Goal: Check status: Check status

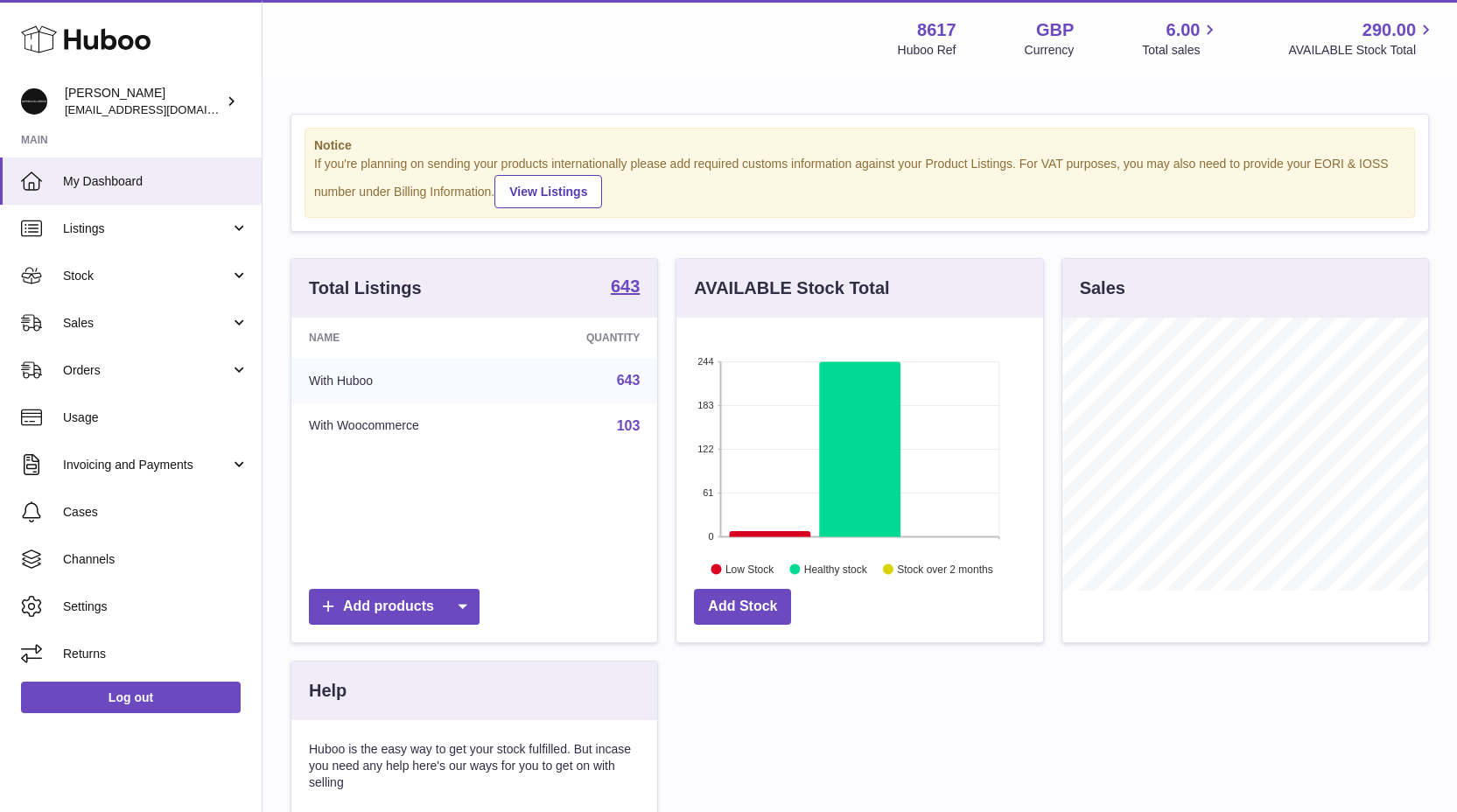
scroll to position [273, 367]
click at [133, 333] on link "Sales" at bounding box center [130, 323] width 262 height 47
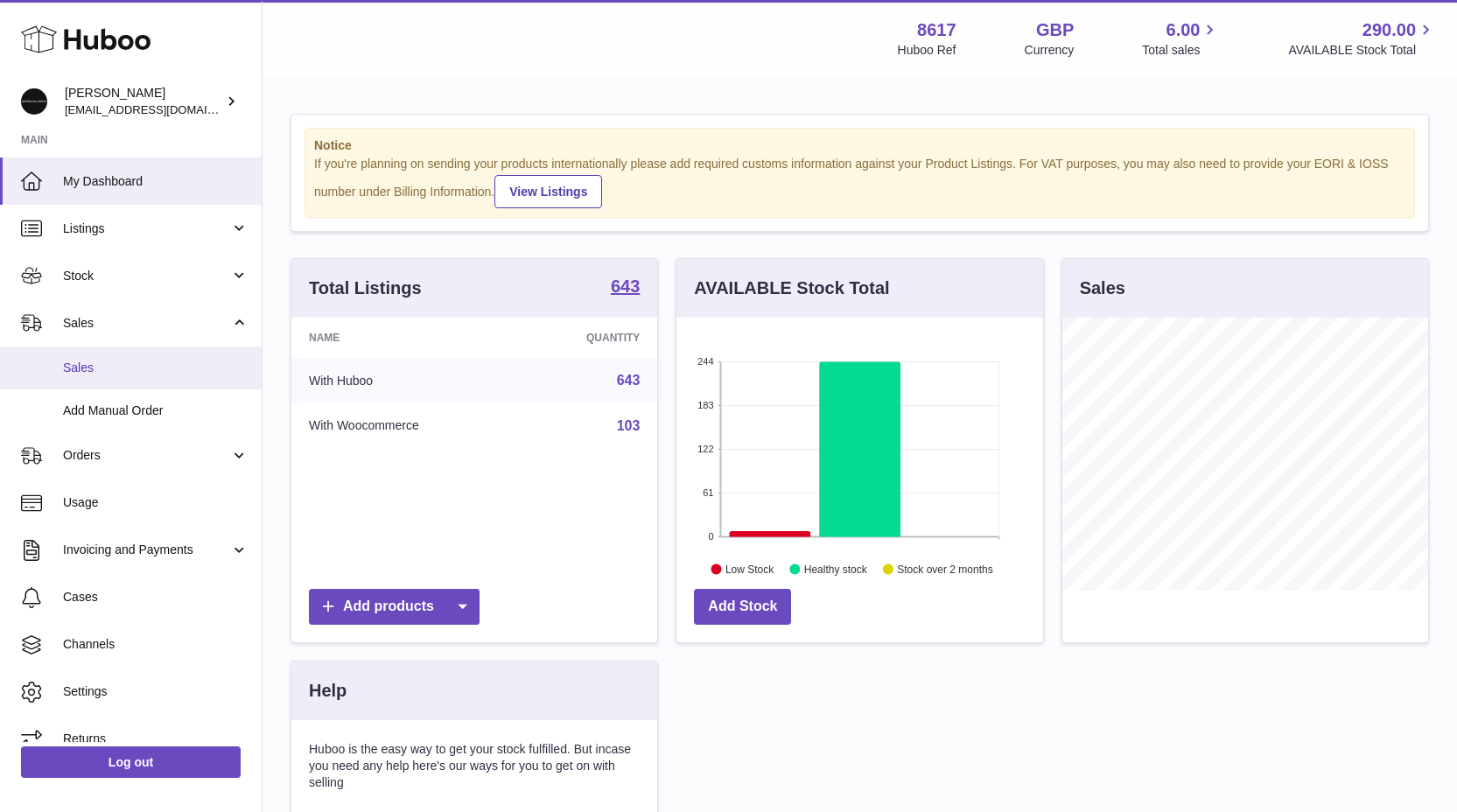
click at [99, 374] on span "Sales" at bounding box center [155, 368] width 185 height 16
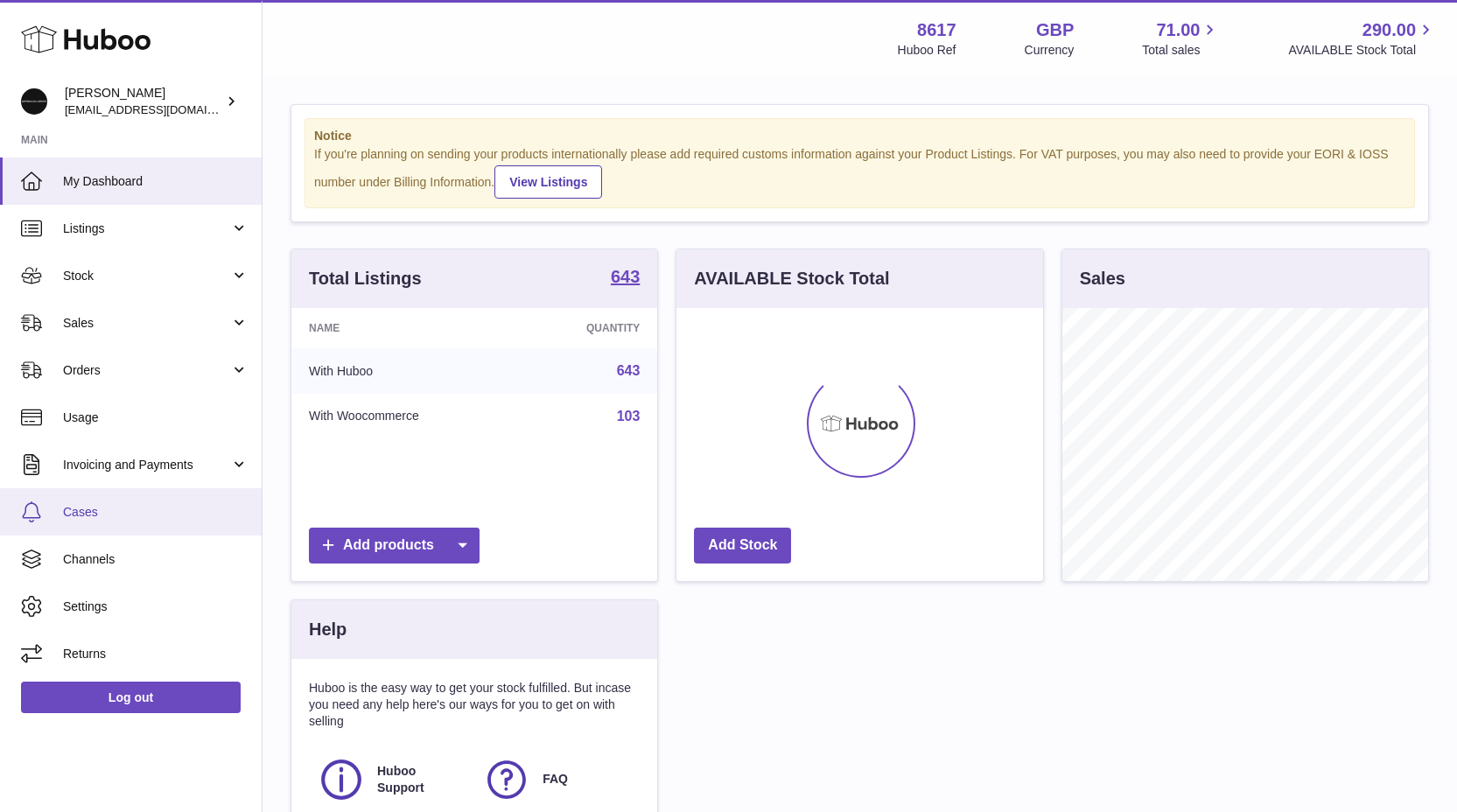
scroll to position [251, 0]
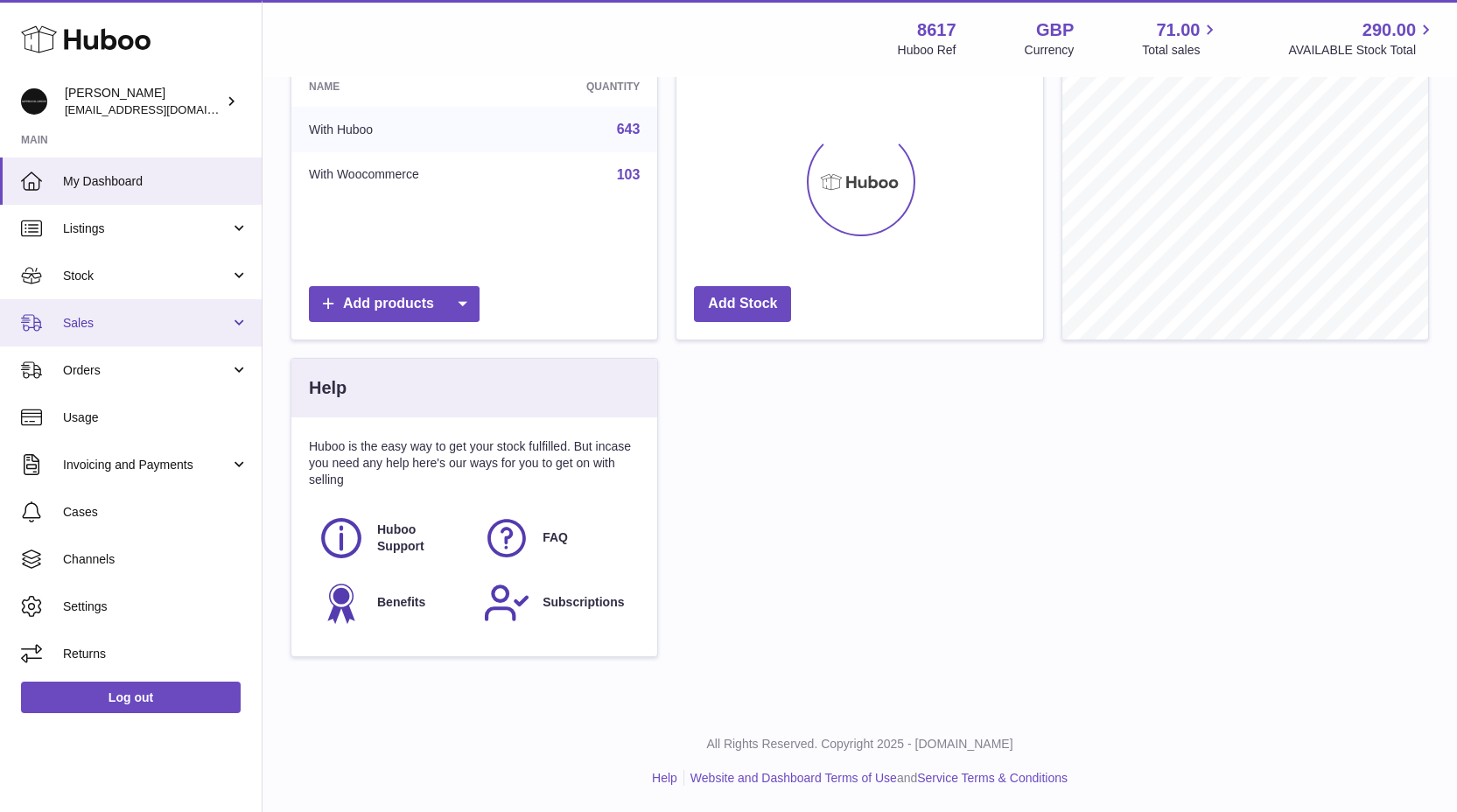
click at [96, 324] on span "Sales" at bounding box center [146, 323] width 167 height 16
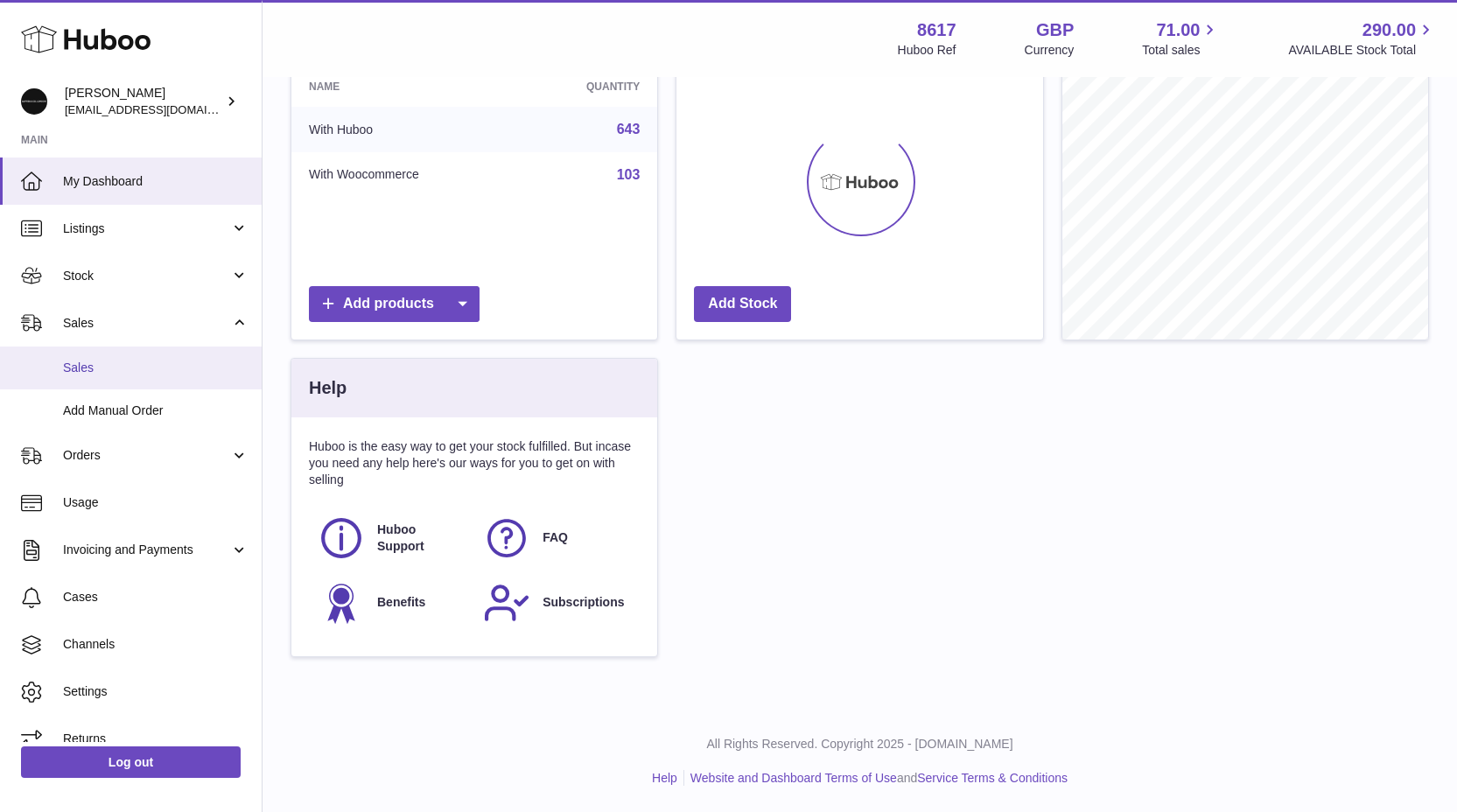
click at [113, 377] on link "Sales" at bounding box center [130, 368] width 262 height 43
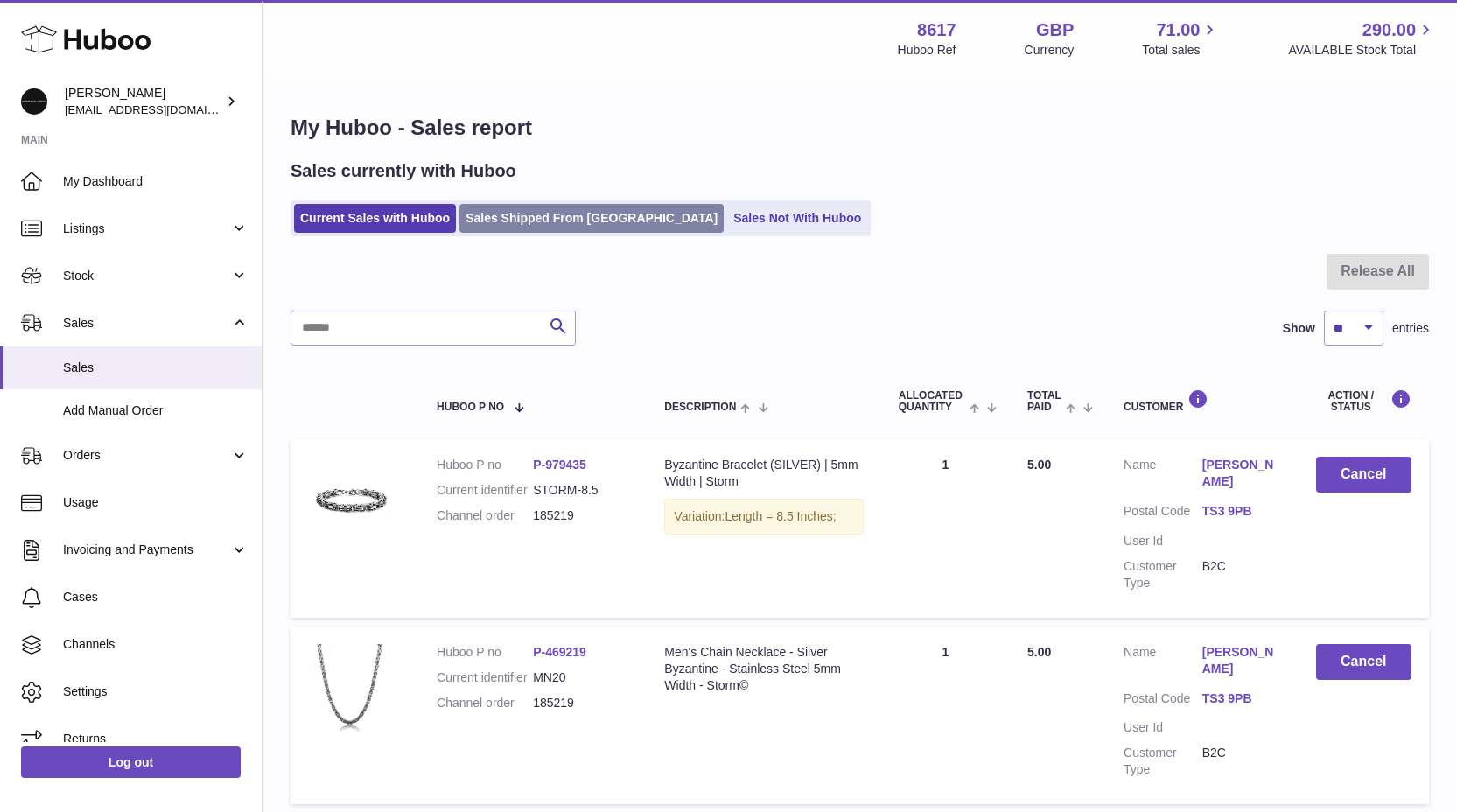
click at [550, 211] on link "Sales Shipped From [GEOGRAPHIC_DATA]" at bounding box center [592, 219] width 265 height 29
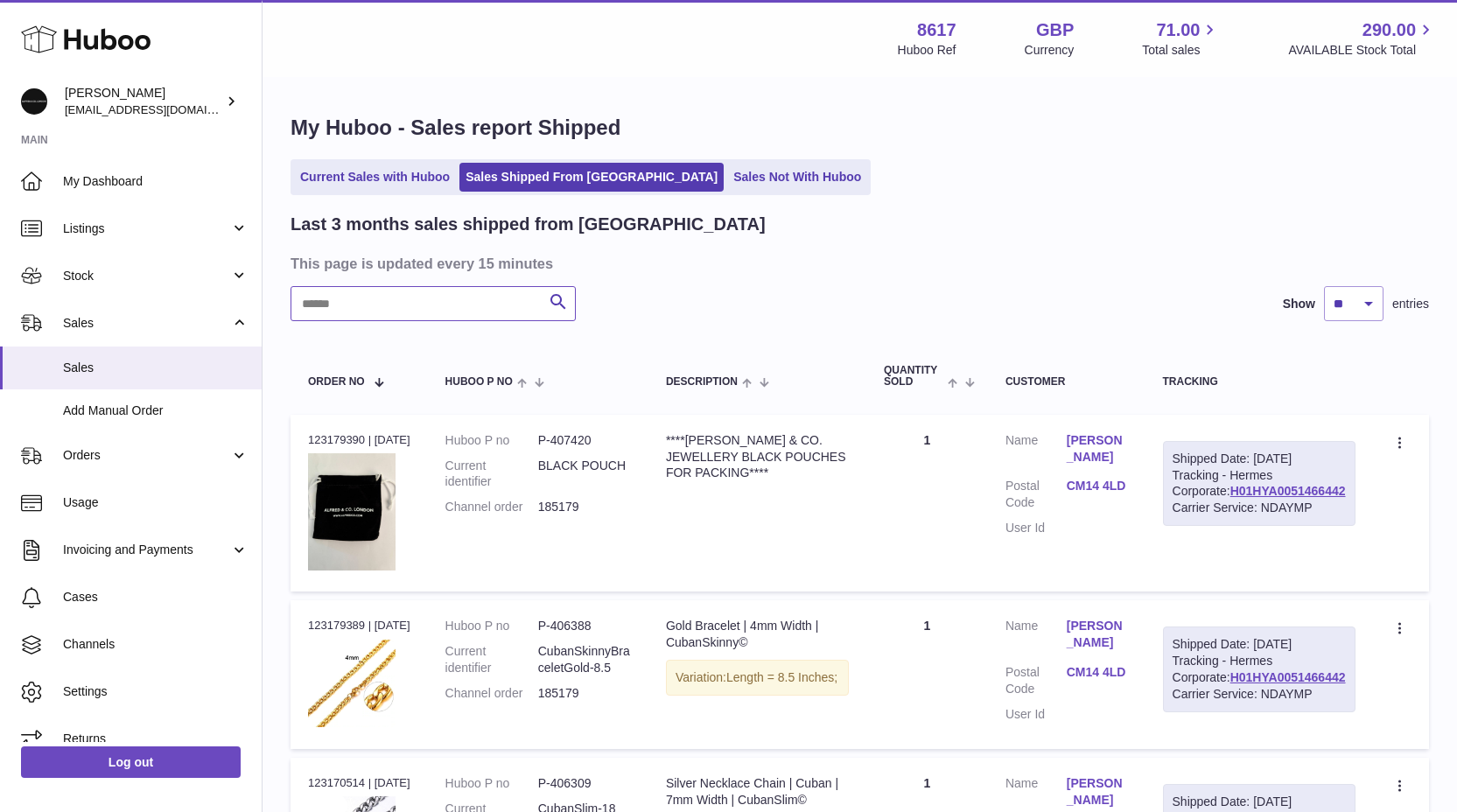
click at [432, 286] on input "text" at bounding box center [432, 304] width 286 height 35
paste input "**********"
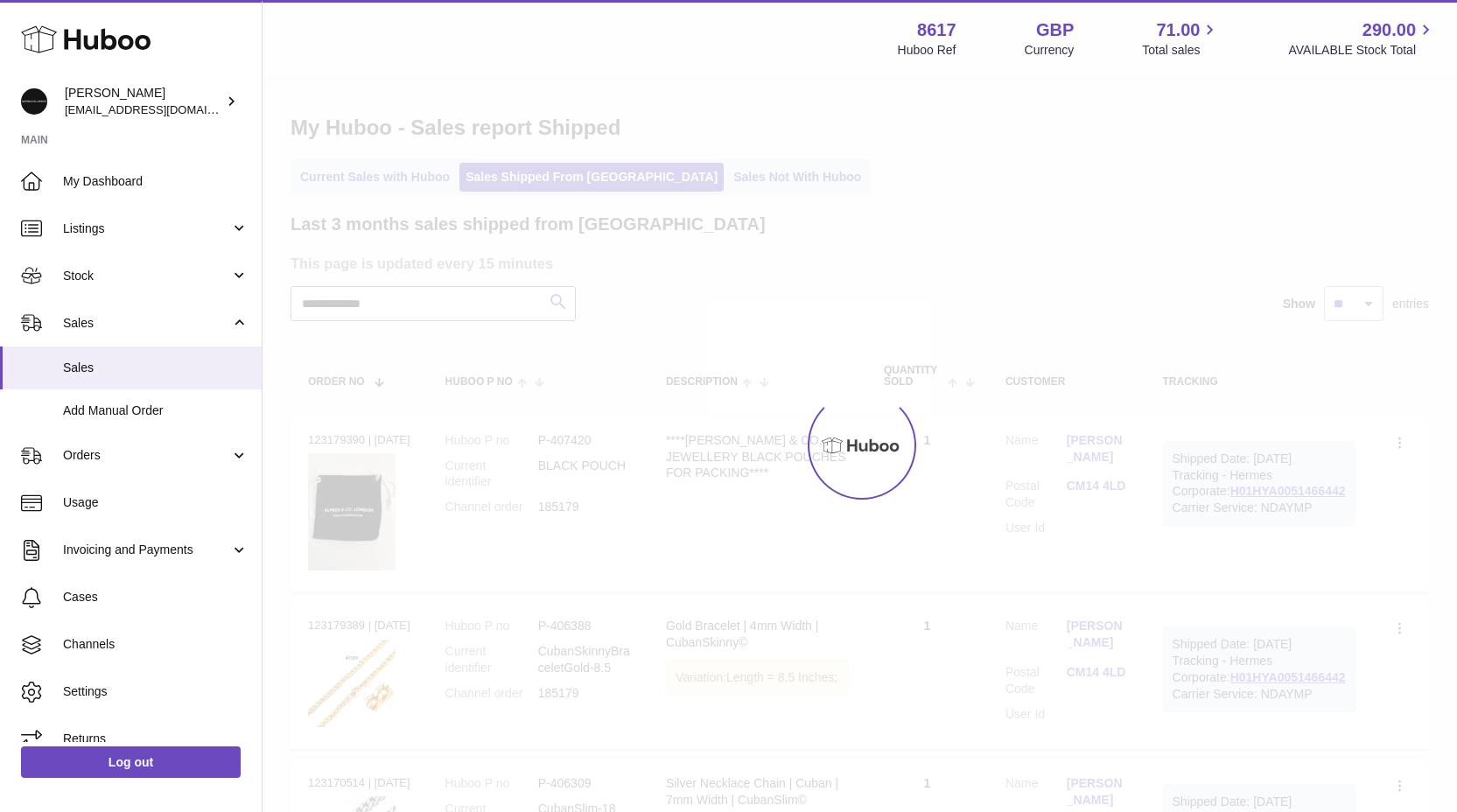
type input "**********"
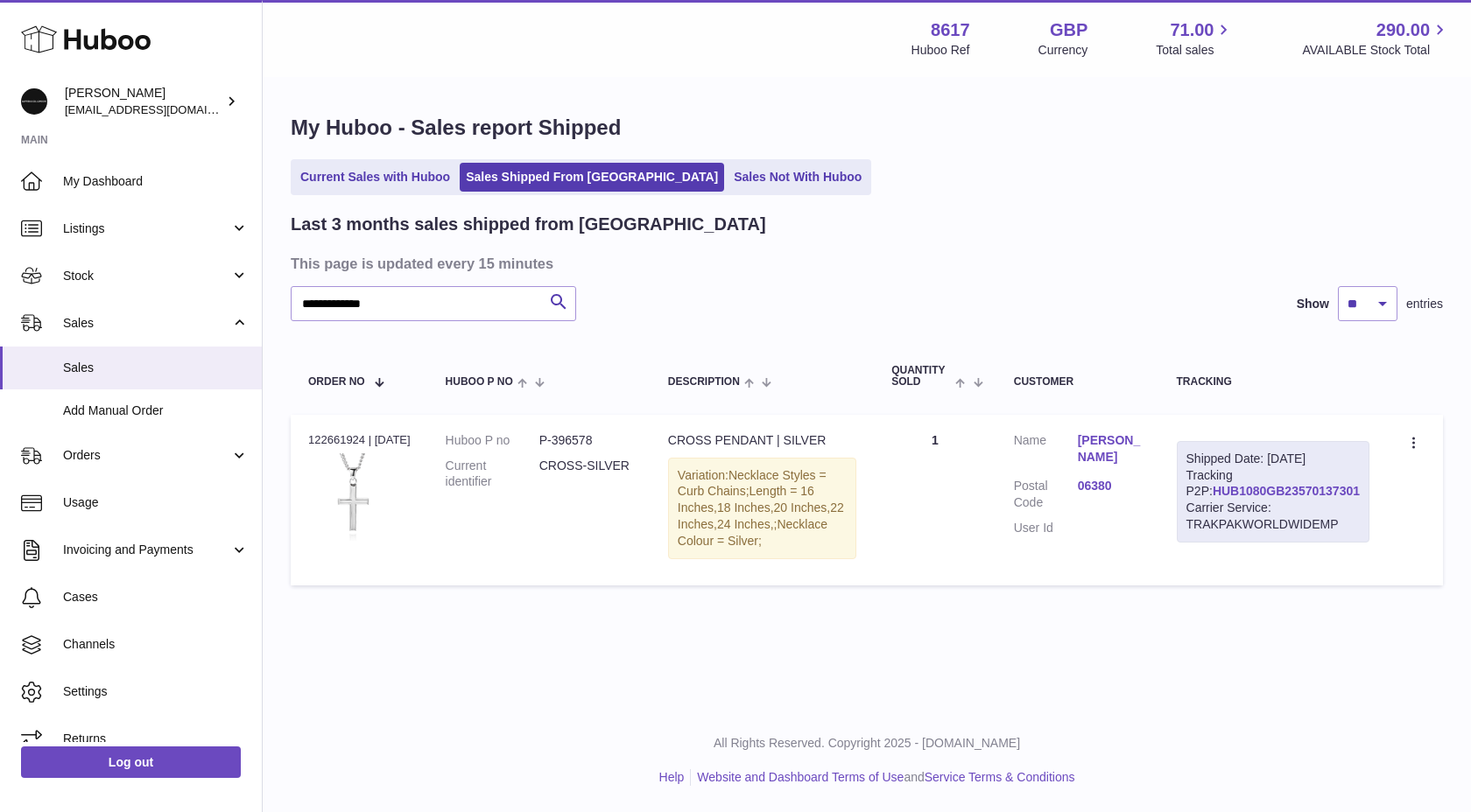
click at [1251, 498] on link "HUB1080GB23570137301" at bounding box center [1286, 491] width 147 height 14
